Goal: Check status: Check status

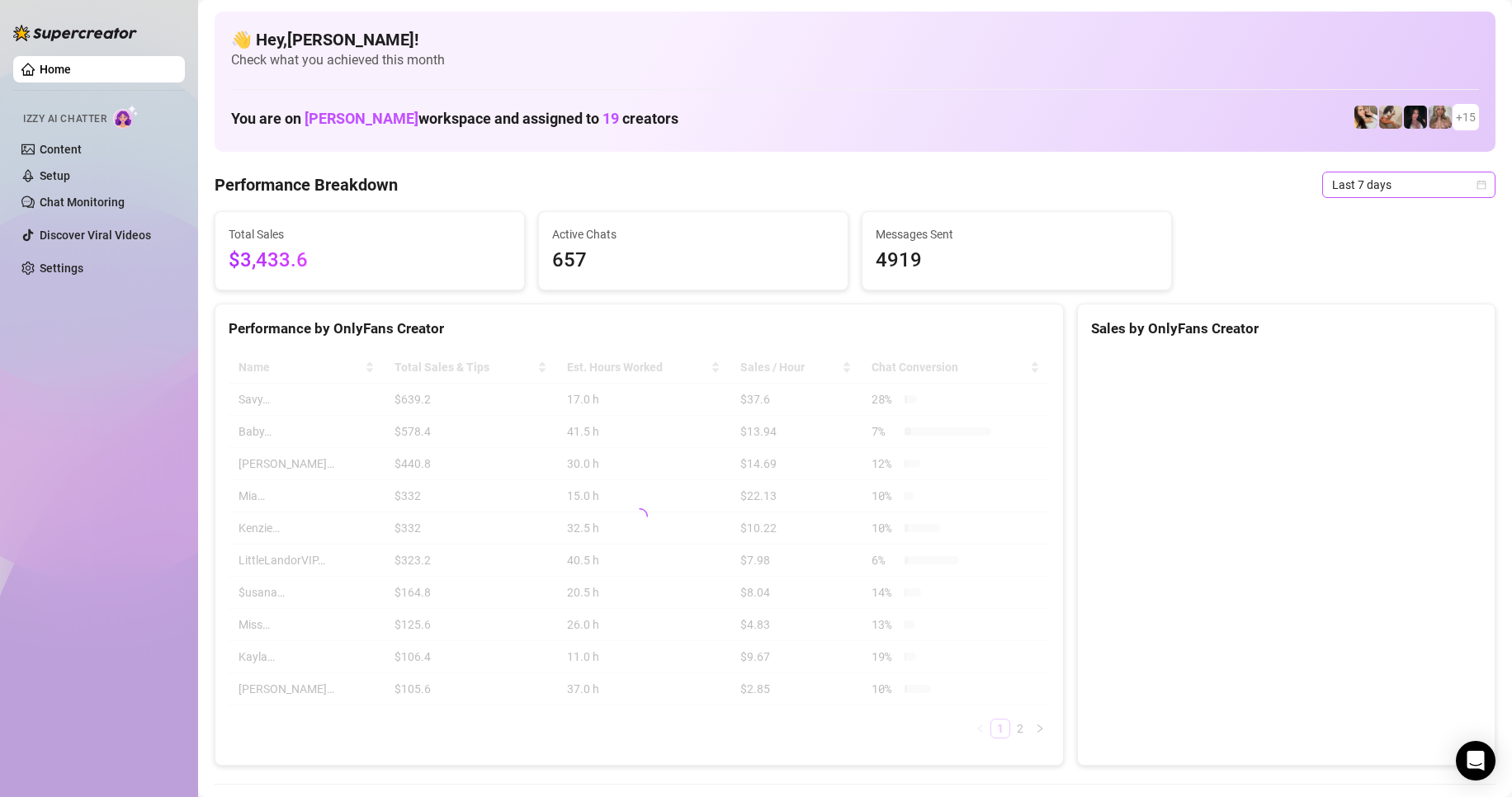
click at [1359, 175] on span "Last 7 days" at bounding box center [1408, 185] width 153 height 25
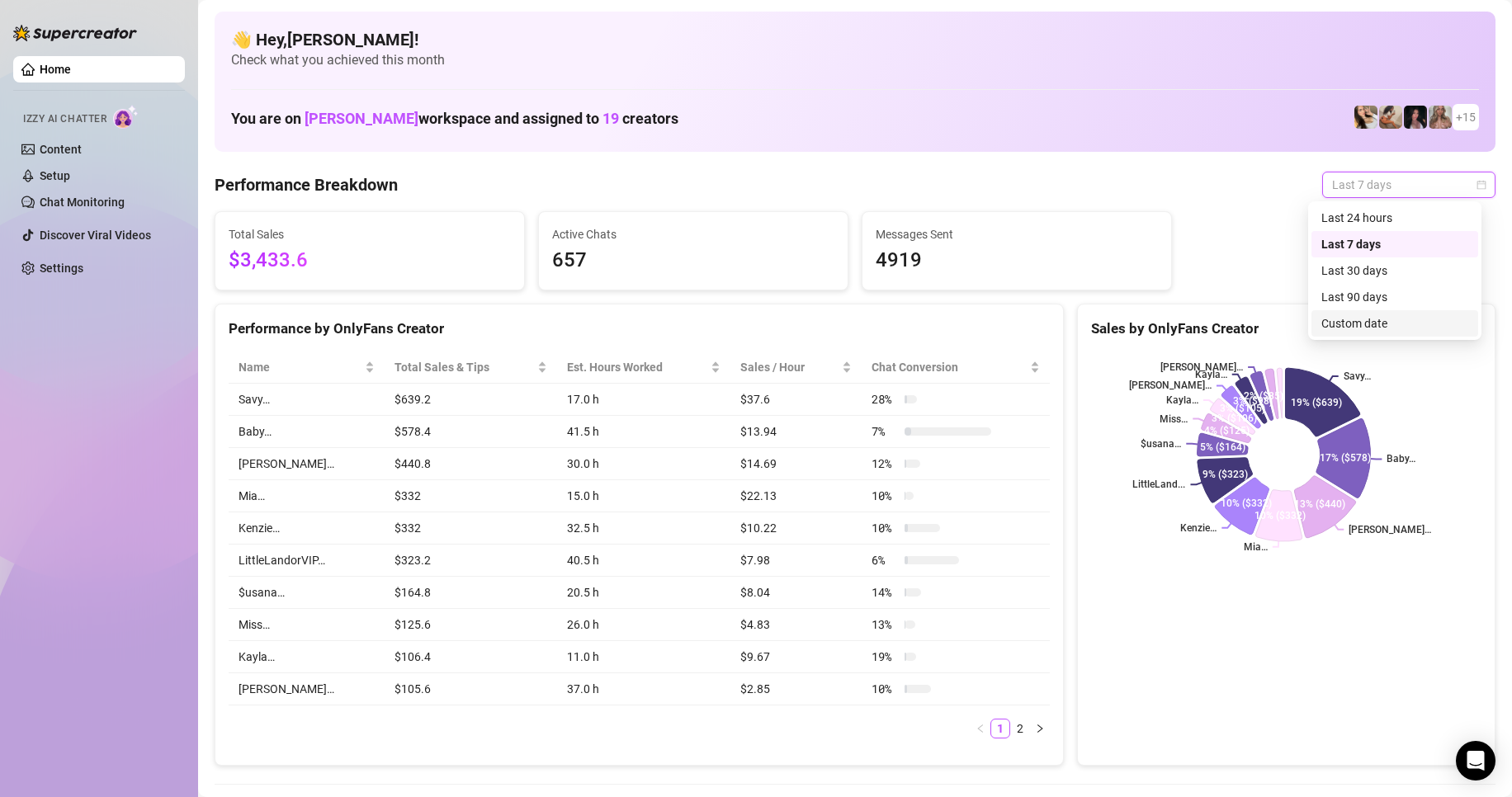
click at [1363, 330] on div "Custom date" at bounding box center [1394, 323] width 146 height 18
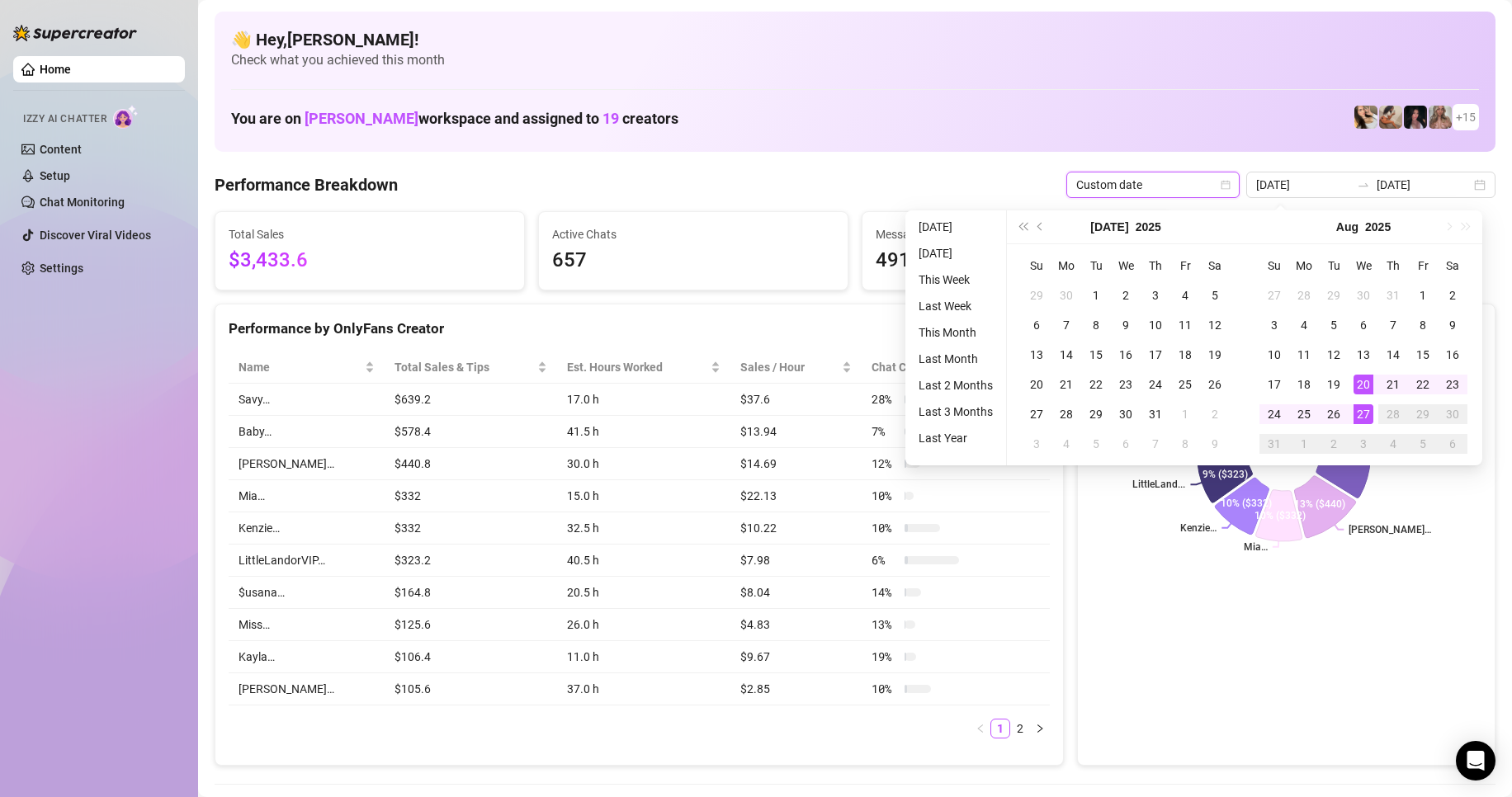
type input "[DATE]"
click at [1369, 413] on div "27" at bounding box center [1363, 414] width 20 height 20
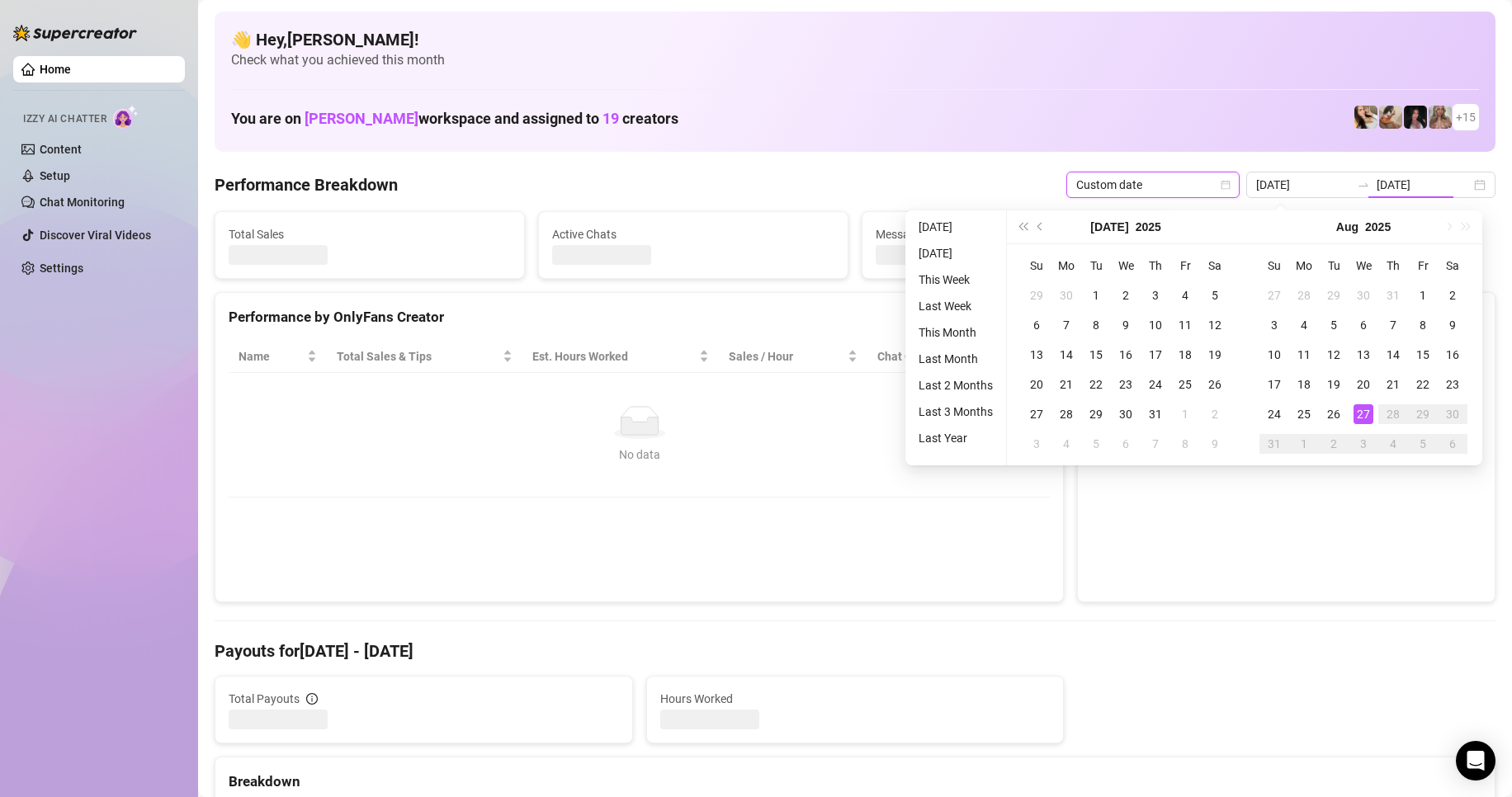
type input "[DATE]"
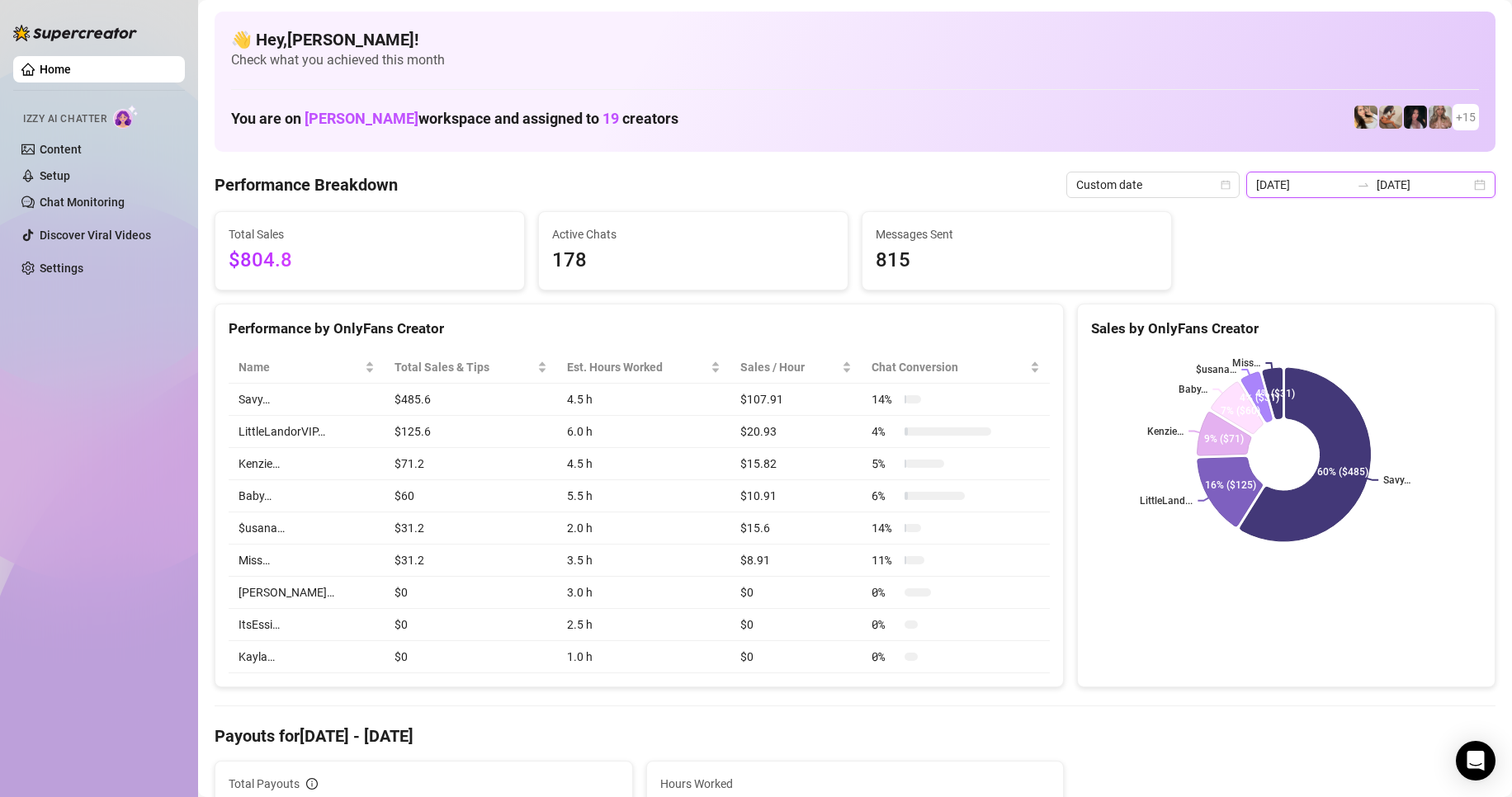
click at [1300, 185] on input "[DATE]" at bounding box center [1303, 184] width 94 height 18
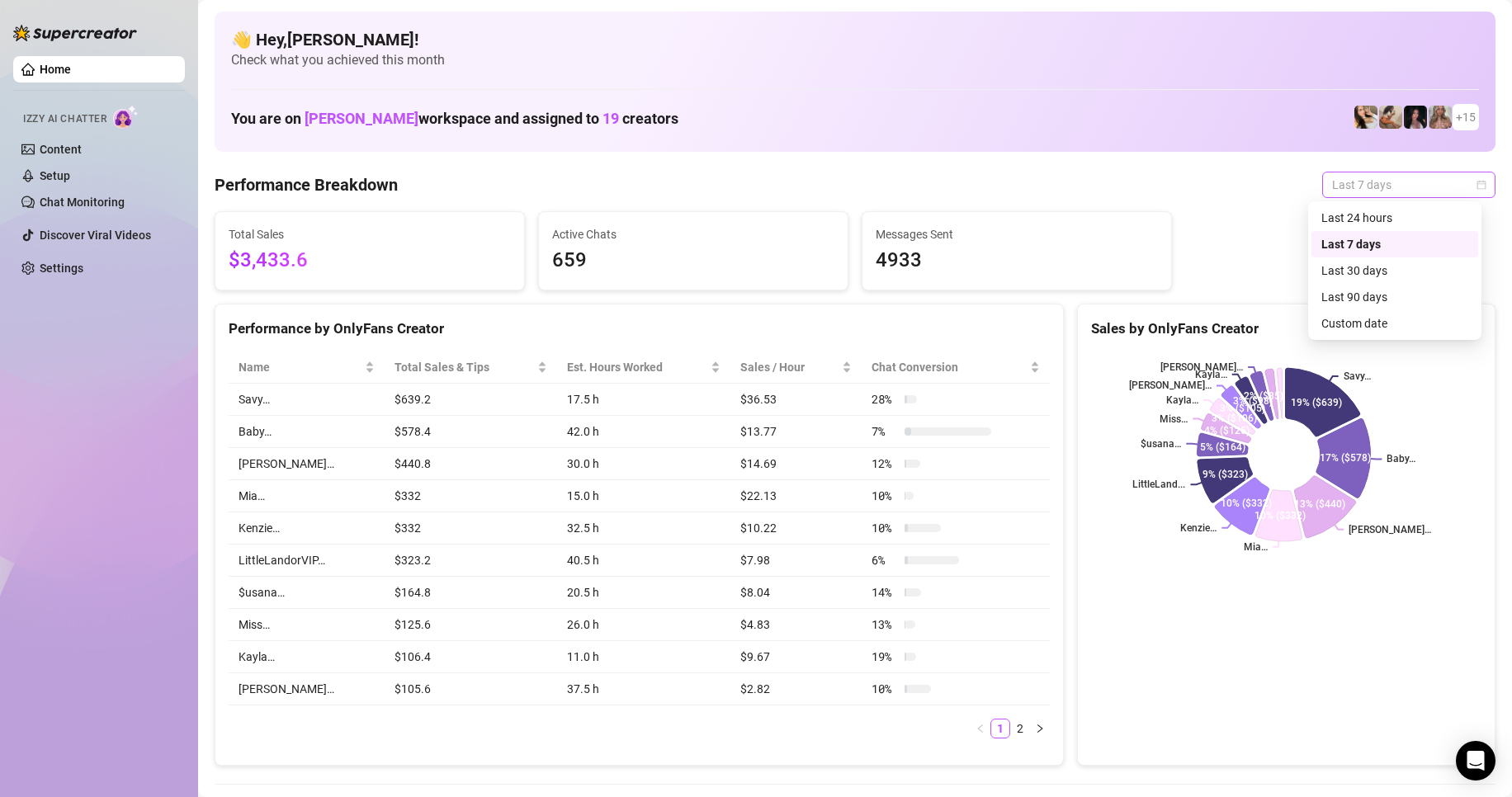
click at [1397, 183] on span "Last 7 days" at bounding box center [1408, 185] width 153 height 25
click at [1363, 326] on div "Custom date" at bounding box center [1394, 323] width 146 height 18
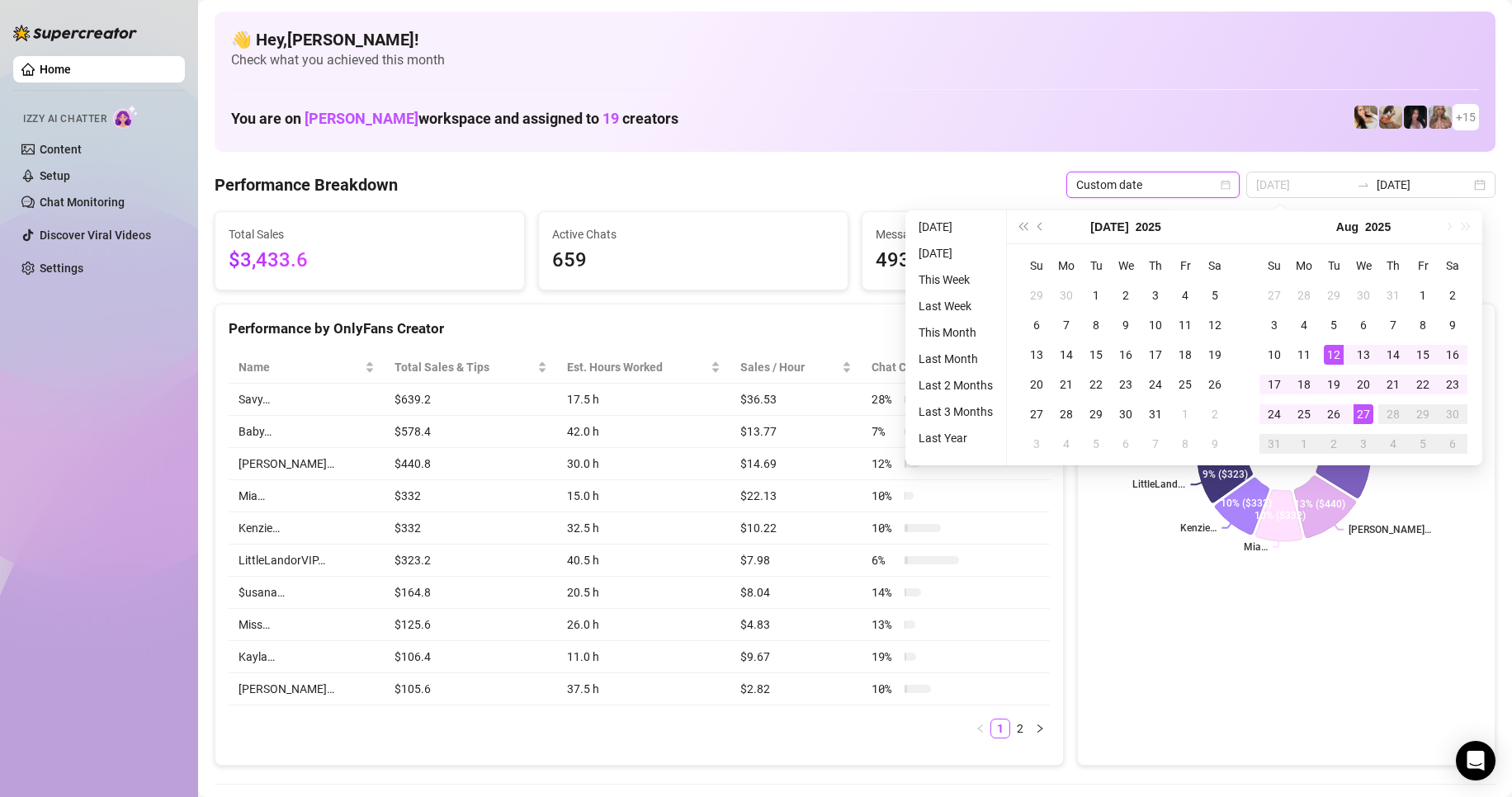
type input "[DATE]"
click at [1361, 414] on div "27" at bounding box center [1363, 414] width 20 height 20
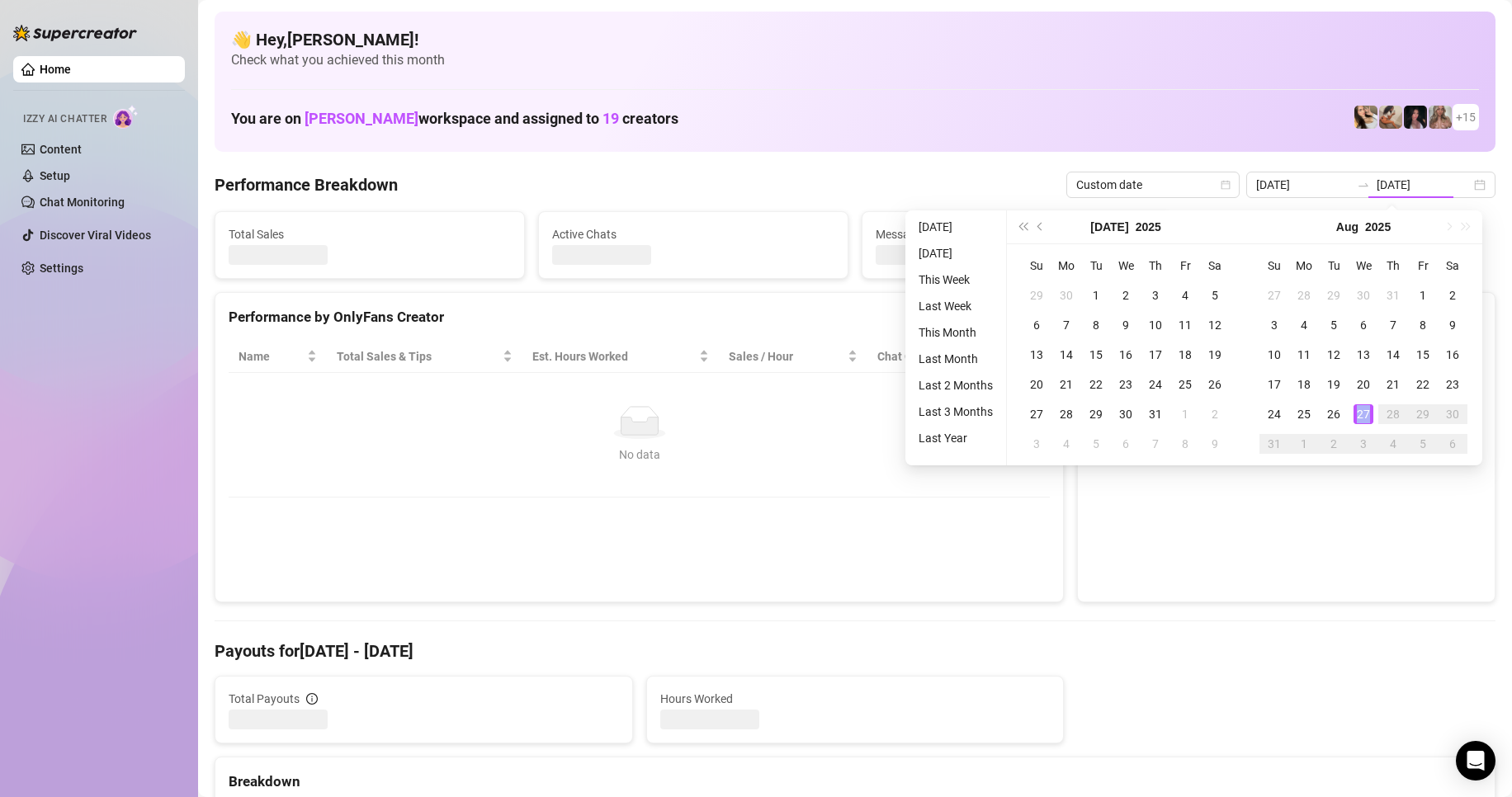
type input "[DATE]"
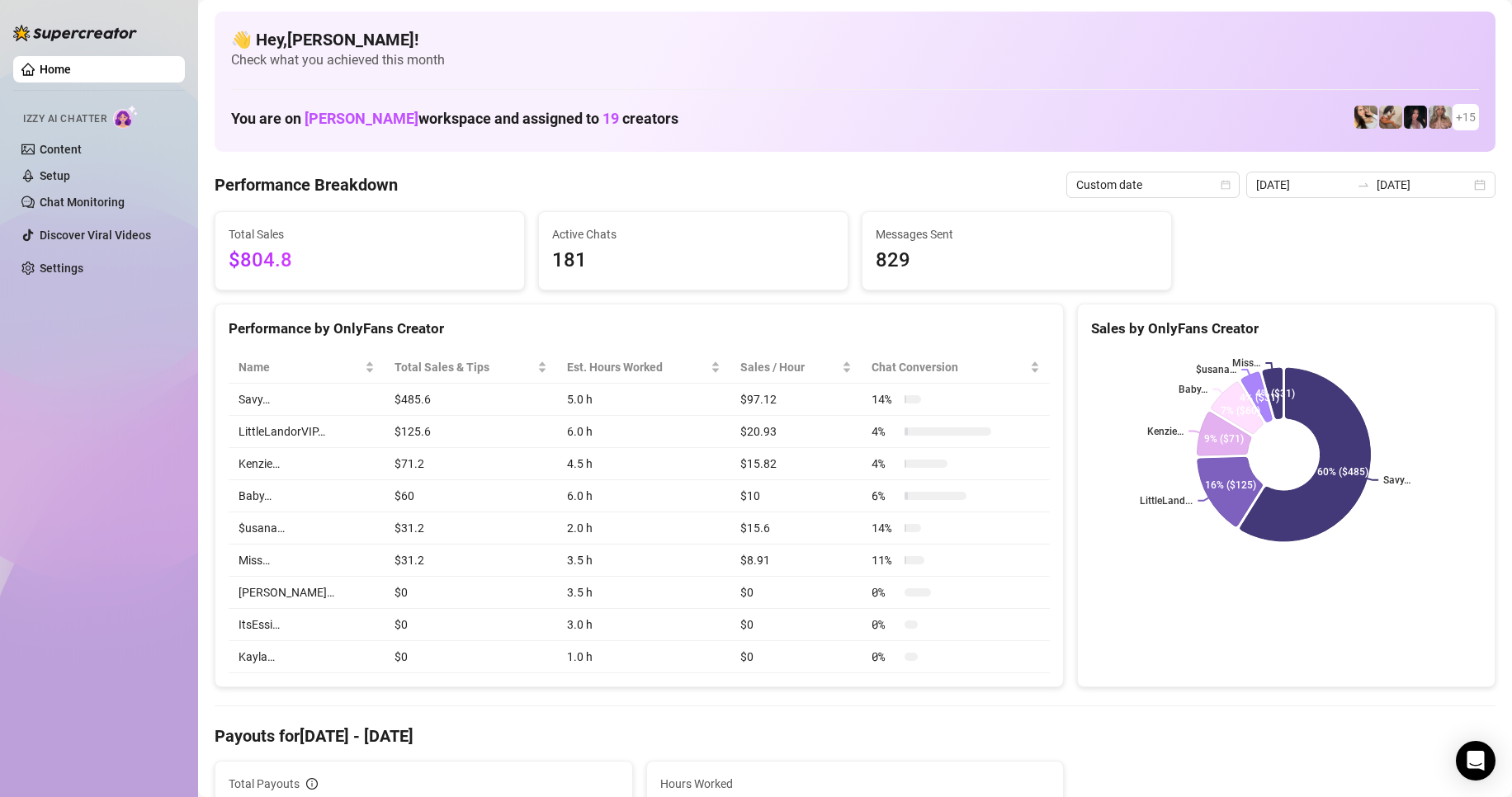
click at [171, 364] on div "Home Izzy AI Chatter Content Setup Chat Monitoring Discover Viral Videos Settin…" at bounding box center [99, 391] width 172 height 783
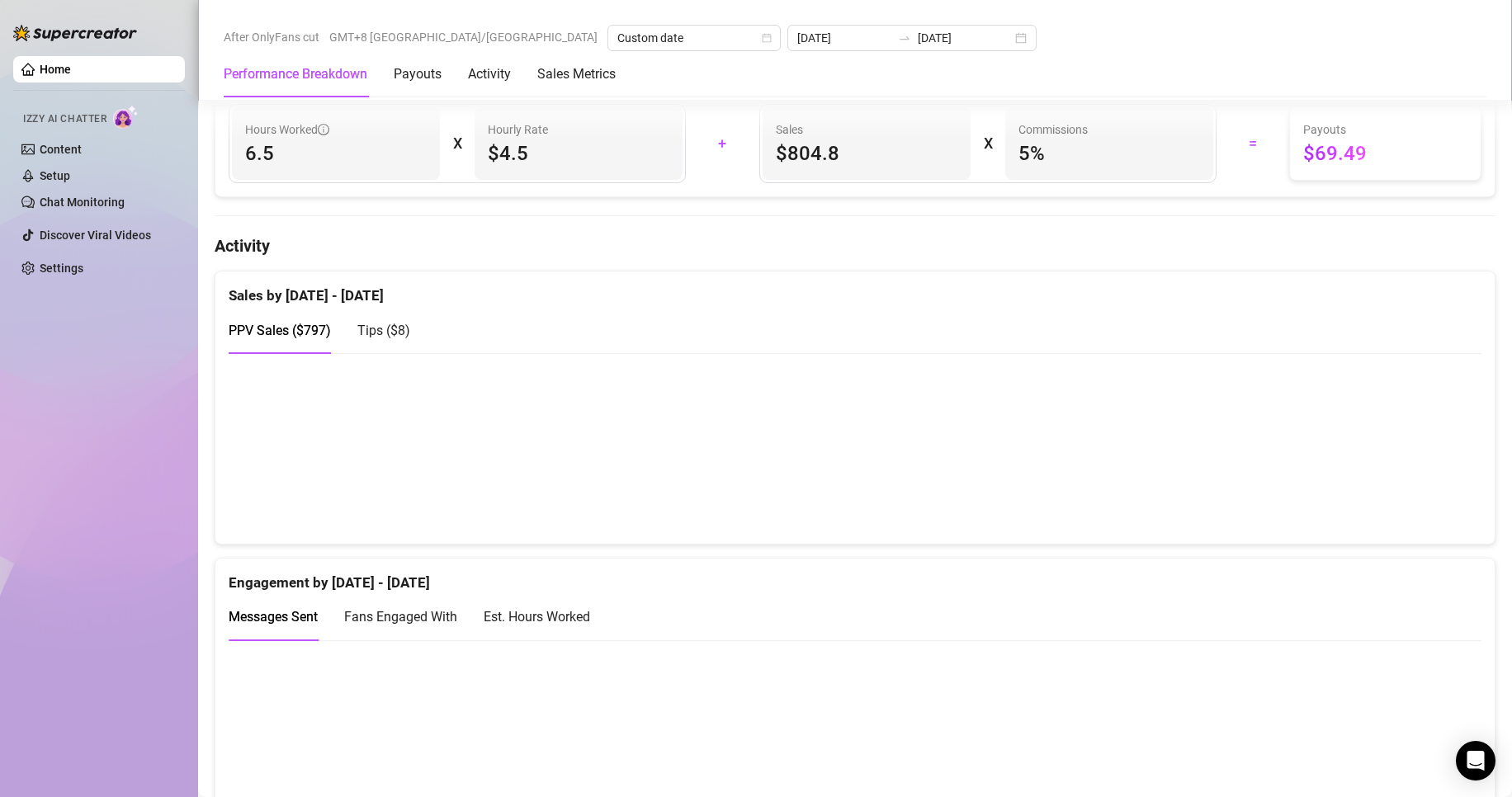
scroll to position [825, 0]
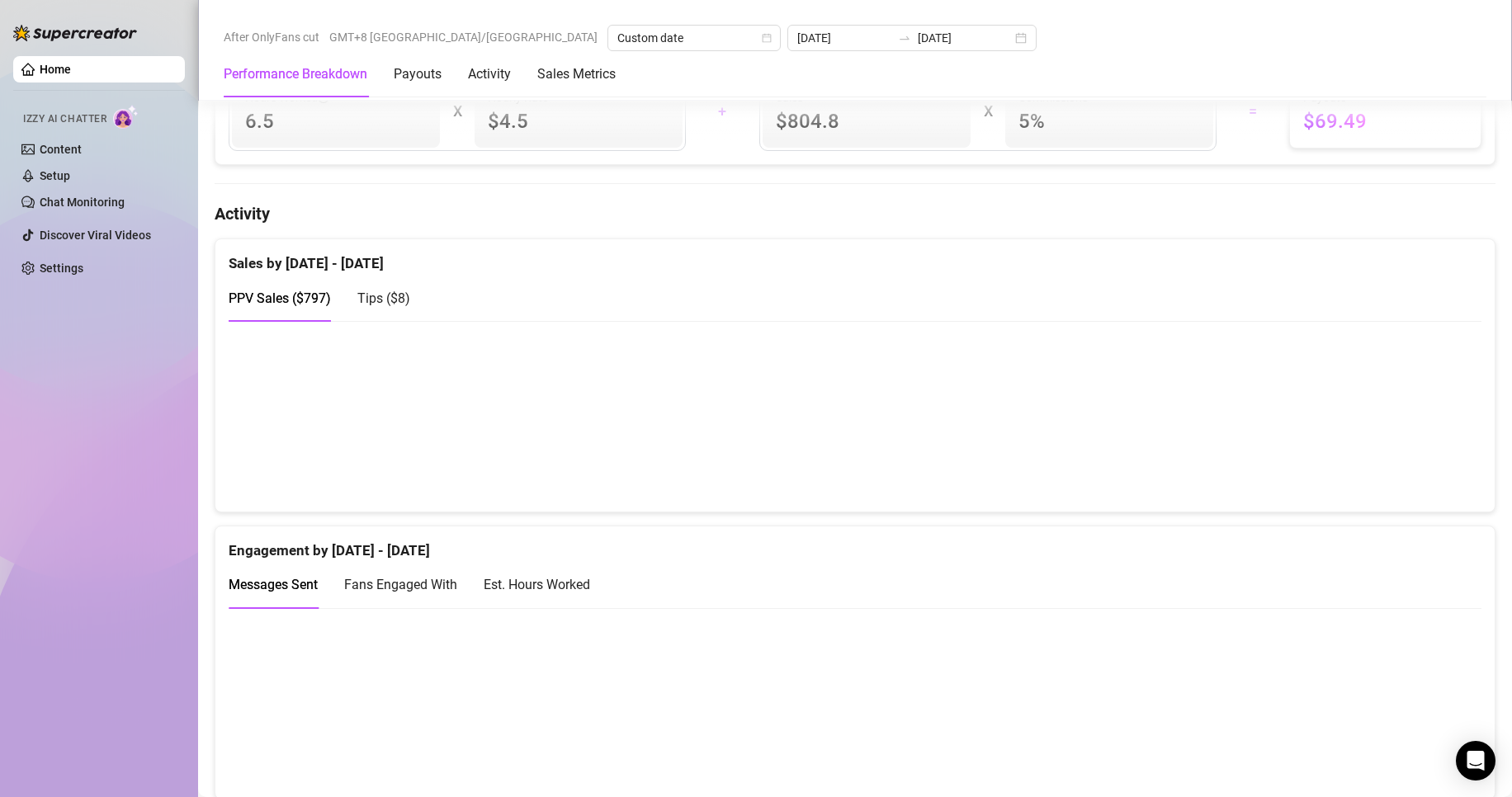
click at [388, 306] on span "Tips ( $8 )" at bounding box center [384, 298] width 53 height 15
click at [302, 306] on span "PPV Sales ( $797 )" at bounding box center [279, 298] width 102 height 15
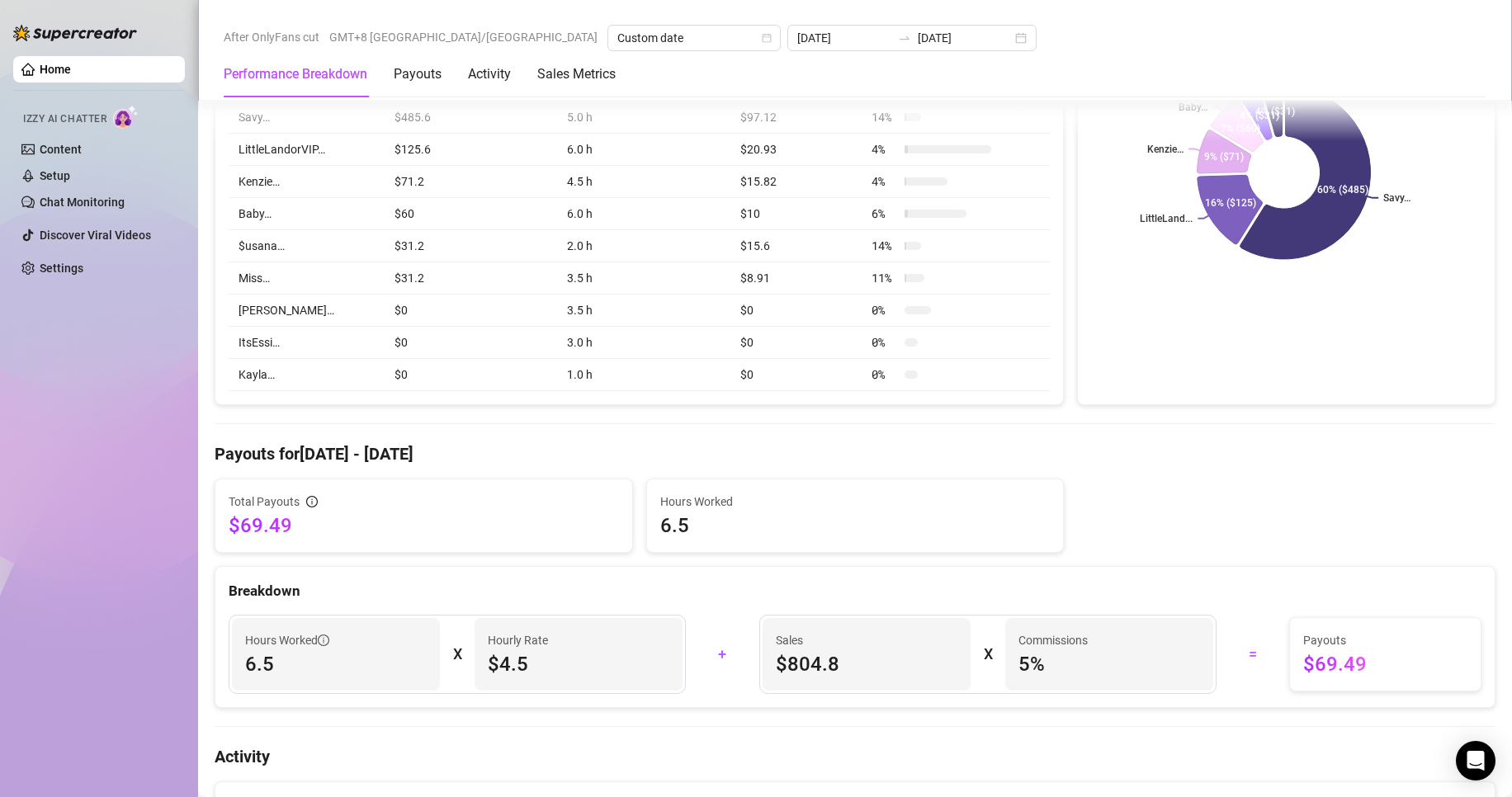
scroll to position [0, 0]
